Goal: Transaction & Acquisition: Purchase product/service

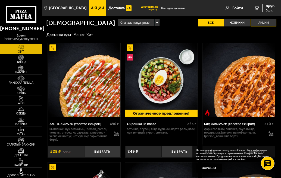
click at [264, 26] on fieldset "Акции" at bounding box center [264, 22] width 26 height 7
click at [265, 26] on label "Акции" at bounding box center [264, 22] width 26 height 7
click at [0, 0] on input "Акции" at bounding box center [0, 0] width 0 height 0
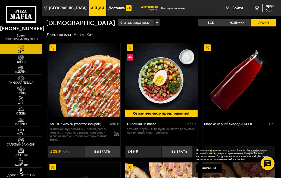
click at [96, 6] on span "Акции" at bounding box center [97, 8] width 13 height 4
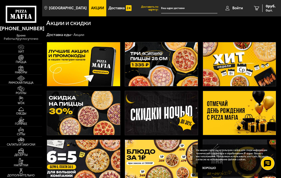
click at [138, 78] on img at bounding box center [161, 64] width 73 height 44
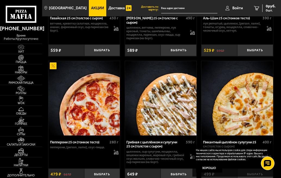
scroll to position [613, 0]
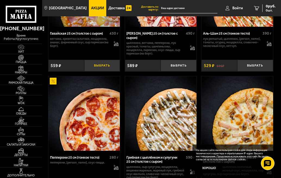
click at [95, 71] on button "Выбрать" at bounding box center [102, 66] width 36 height 12
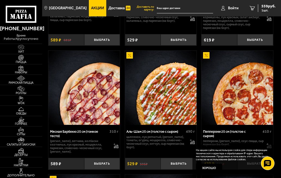
scroll to position [360, 0]
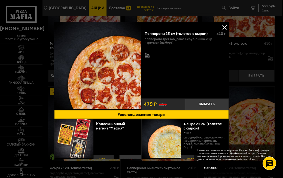
click at [223, 29] on button at bounding box center [224, 27] width 8 height 8
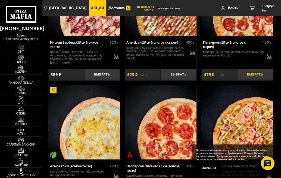
click at [258, 80] on button "Выбрать" at bounding box center [256, 75] width 36 height 12
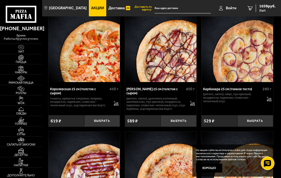
scroll to position [1583, 0]
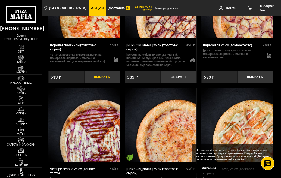
click at [106, 83] on button "Выбрать" at bounding box center [102, 77] width 36 height 12
click at [253, 10] on icon "3" at bounding box center [250, 8] width 5 height 4
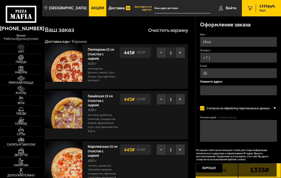
click at [100, 12] on link "Акции" at bounding box center [97, 8] width 17 height 16
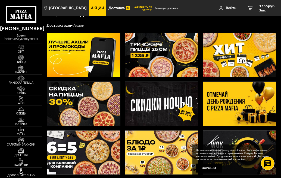
scroll to position [17, 0]
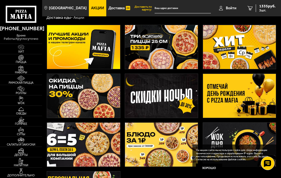
click at [178, 59] on img at bounding box center [161, 47] width 73 height 44
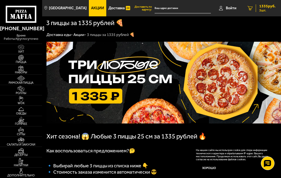
click at [253, 8] on icon "3" at bounding box center [250, 8] width 5 height 4
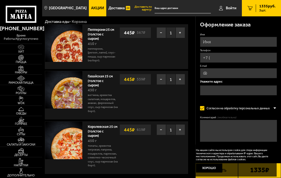
scroll to position [16, 0]
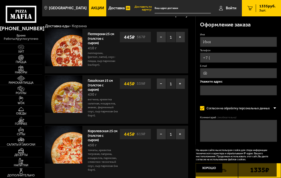
click at [132, 42] on strong "445 ₽" at bounding box center [130, 37] width 14 height 10
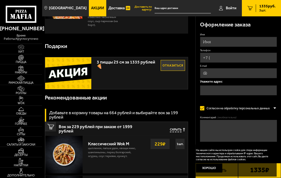
scroll to position [0, 0]
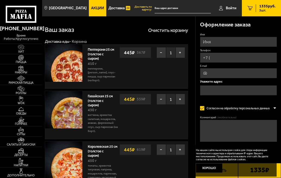
click at [101, 9] on span "Акции" at bounding box center [97, 8] width 13 height 4
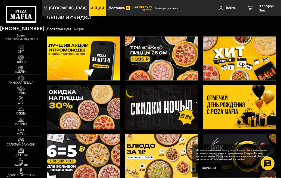
scroll to position [18, 0]
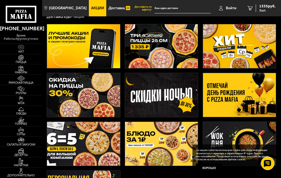
click at [251, 105] on img at bounding box center [239, 95] width 73 height 44
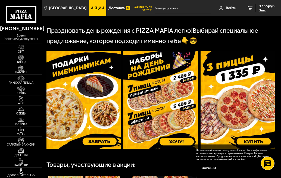
scroll to position [151, 0]
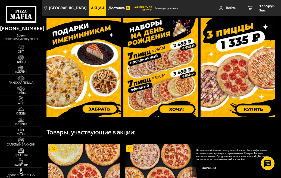
click at [235, 114] on img at bounding box center [238, 67] width 74 height 99
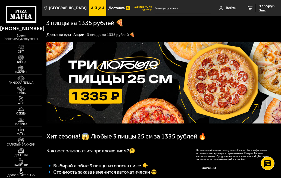
click at [95, 7] on span "Акции" at bounding box center [97, 8] width 13 height 4
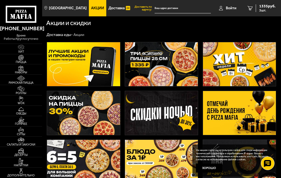
click at [168, 68] on img at bounding box center [161, 64] width 73 height 44
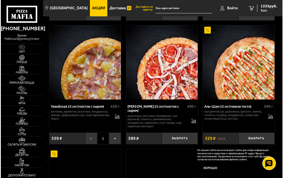
scroll to position [590, 0]
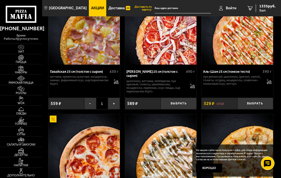
click at [75, 65] on img at bounding box center [84, 27] width 72 height 74
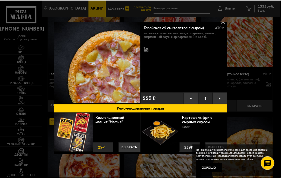
scroll to position [0, 0]
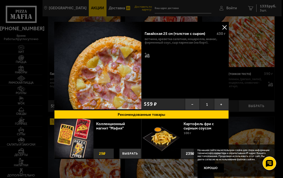
click at [223, 27] on button at bounding box center [224, 27] width 8 height 8
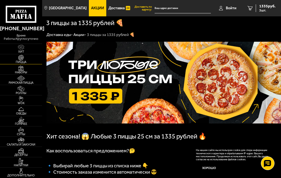
click at [27, 60] on img at bounding box center [21, 58] width 11 height 6
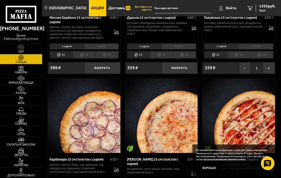
scroll to position [1260, 0]
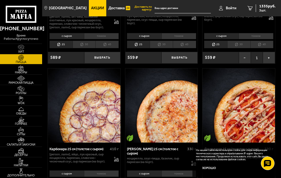
click at [262, 48] on li "40" at bounding box center [262, 45] width 23 height 8
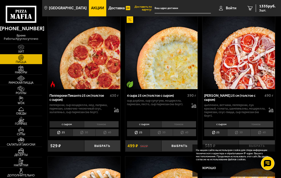
scroll to position [0, 0]
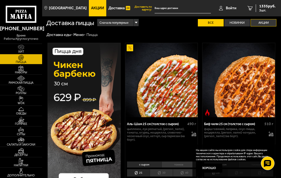
click at [263, 26] on label "Акции" at bounding box center [264, 22] width 26 height 7
click at [0, 0] on input "Акции" at bounding box center [0, 0] width 0 height 0
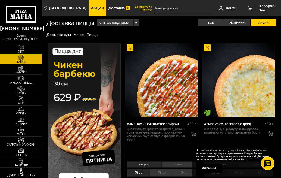
click at [263, 26] on label "Акции" at bounding box center [264, 22] width 26 height 7
click at [0, 0] on input "Акции" at bounding box center [0, 0] width 0 height 0
click at [95, 8] on span "Акции" at bounding box center [97, 8] width 13 height 4
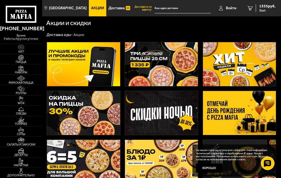
click at [99, 115] on img at bounding box center [83, 113] width 73 height 44
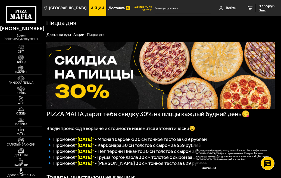
click at [98, 7] on span "Акции" at bounding box center [97, 8] width 13 height 4
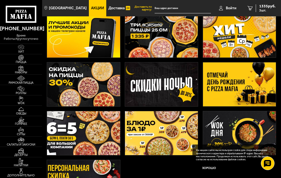
click at [220, 88] on img at bounding box center [239, 84] width 73 height 44
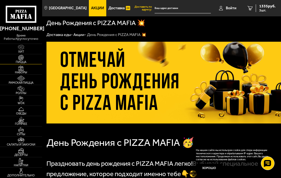
click at [27, 60] on img at bounding box center [21, 58] width 11 height 6
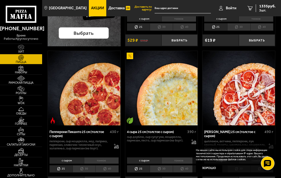
scroll to position [188, 0]
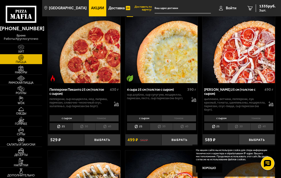
click at [106, 130] on li "40" at bounding box center [107, 127] width 23 height 8
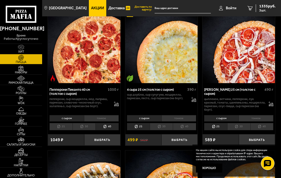
click at [183, 130] on li "40" at bounding box center [184, 127] width 23 height 8
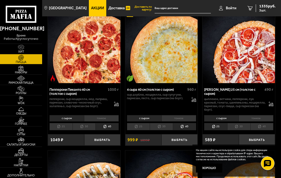
click at [99, 8] on span "Акции" at bounding box center [97, 8] width 13 height 4
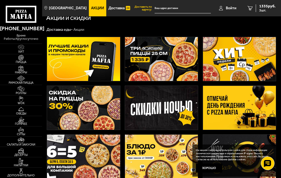
scroll to position [9, 0]
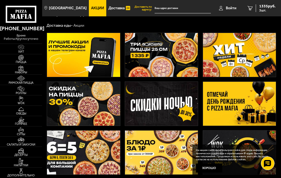
click at [249, 112] on img at bounding box center [239, 104] width 73 height 44
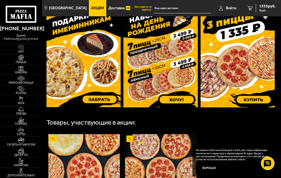
scroll to position [185, 0]
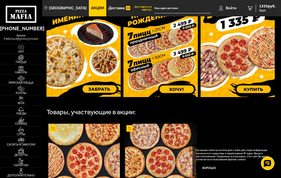
click at [65, 87] on img at bounding box center [84, 47] width 74 height 98
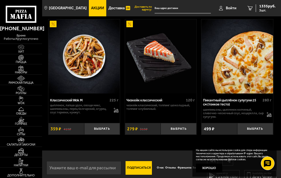
scroll to position [310, 0]
